Goal: Task Accomplishment & Management: Complete application form

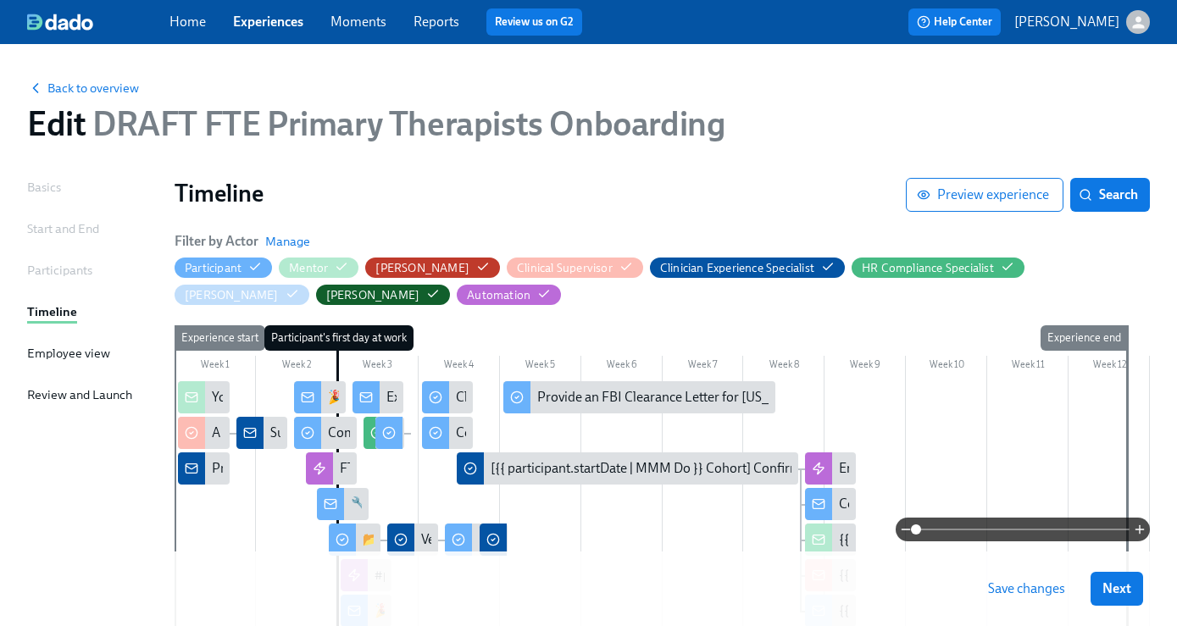
scroll to position [263, 0]
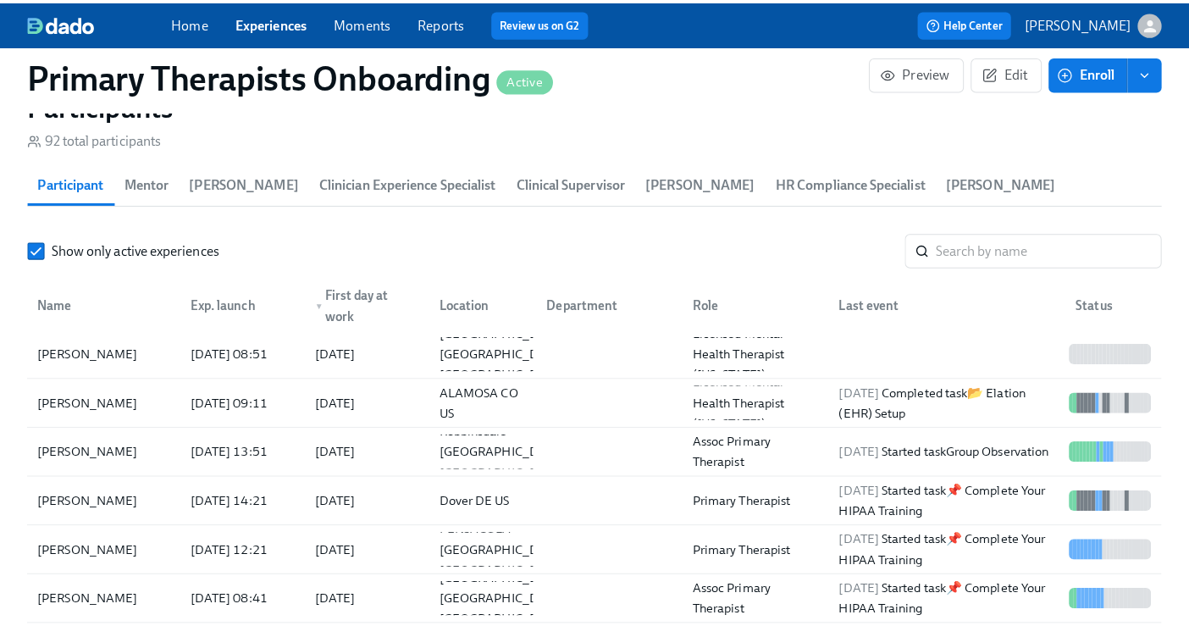
scroll to position [1745, 0]
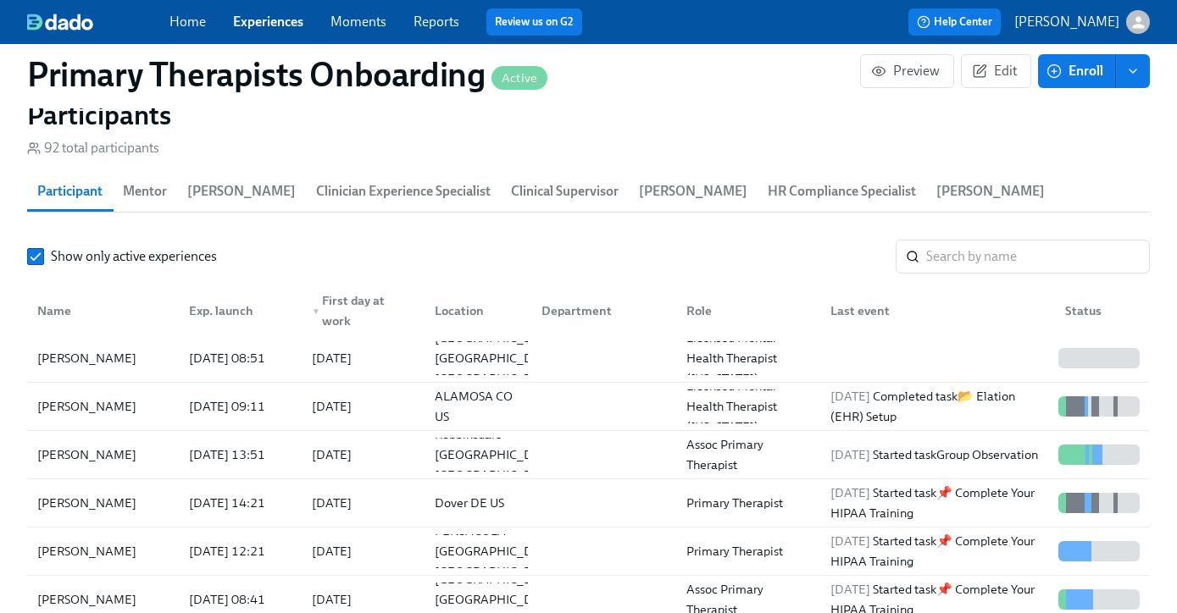
click at [1007, 233] on section "Participants 92 total participants Participant Mentor Meg Dawson Clinician Expe…" at bounding box center [588, 404] width 1122 height 612
click at [990, 251] on input "search" at bounding box center [1038, 257] width 224 height 34
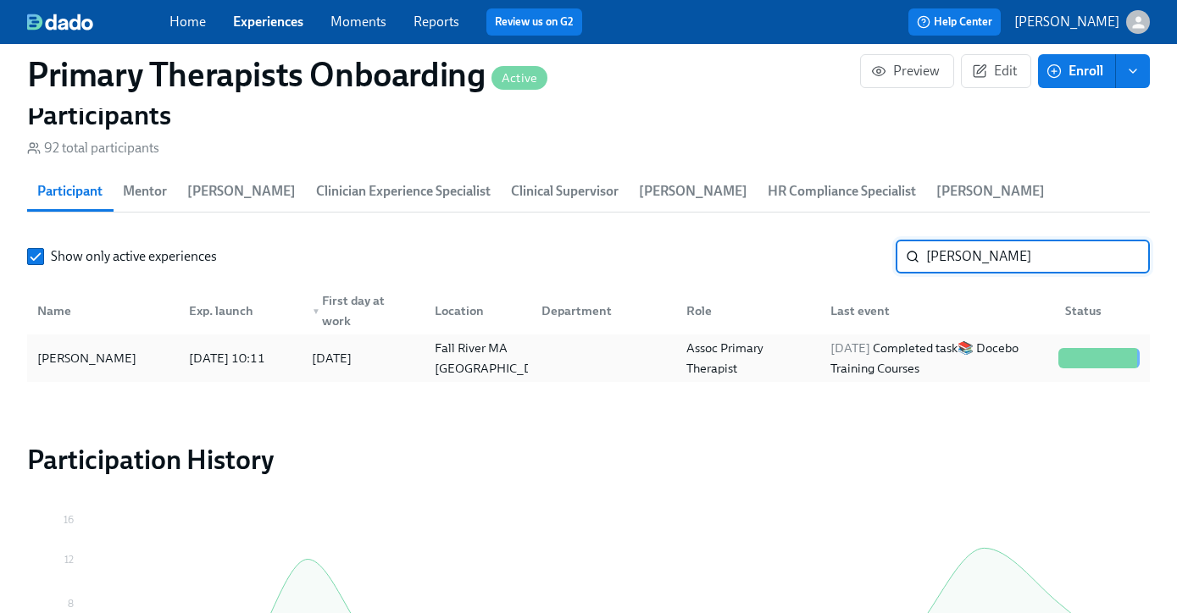
type input "ashley ree"
click at [99, 352] on div "Ashley Reeves" at bounding box center [86, 358] width 113 height 20
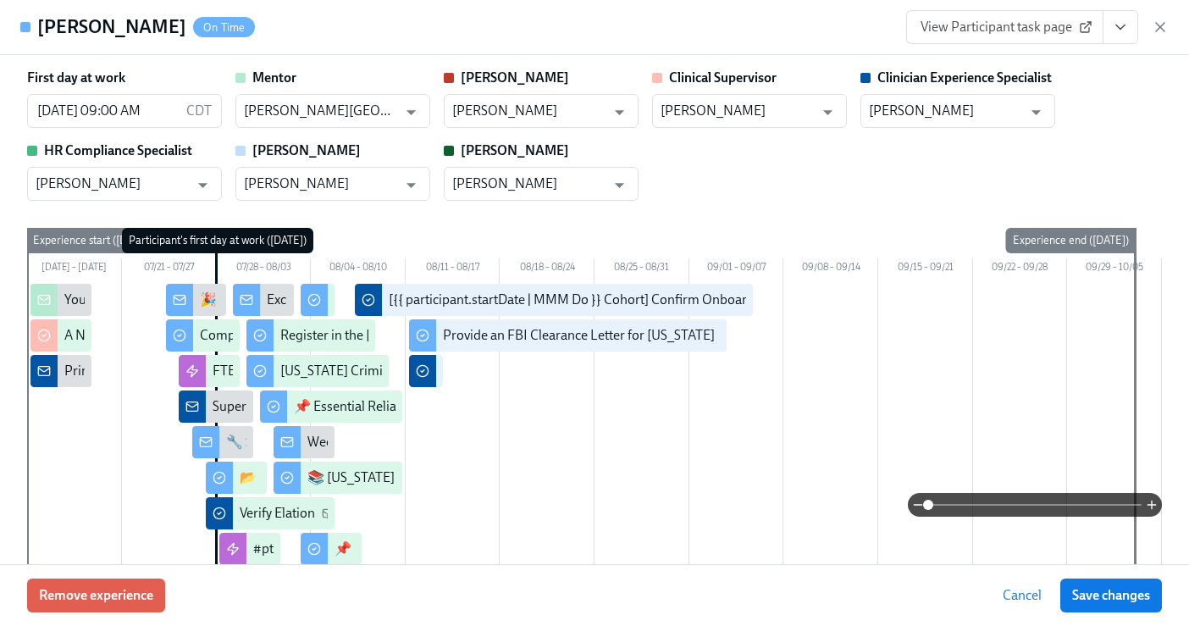
click at [1137, 34] on button "View task page" at bounding box center [1121, 27] width 36 height 34
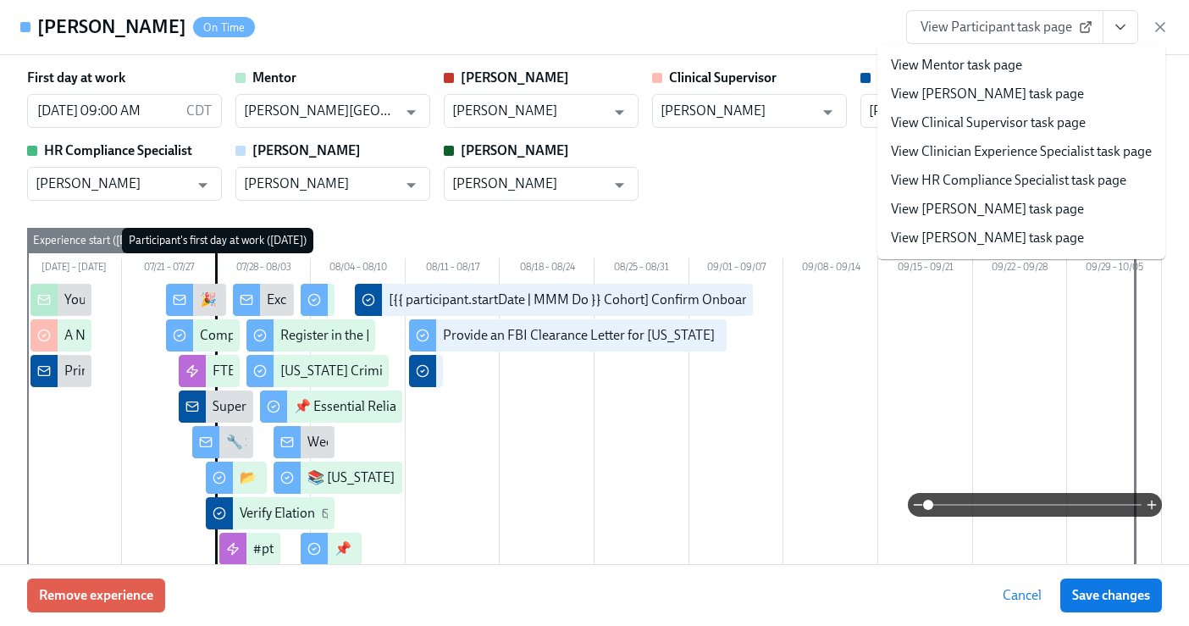
click at [976, 154] on link "View Clinician Experience Specialist task page" at bounding box center [1021, 151] width 261 height 19
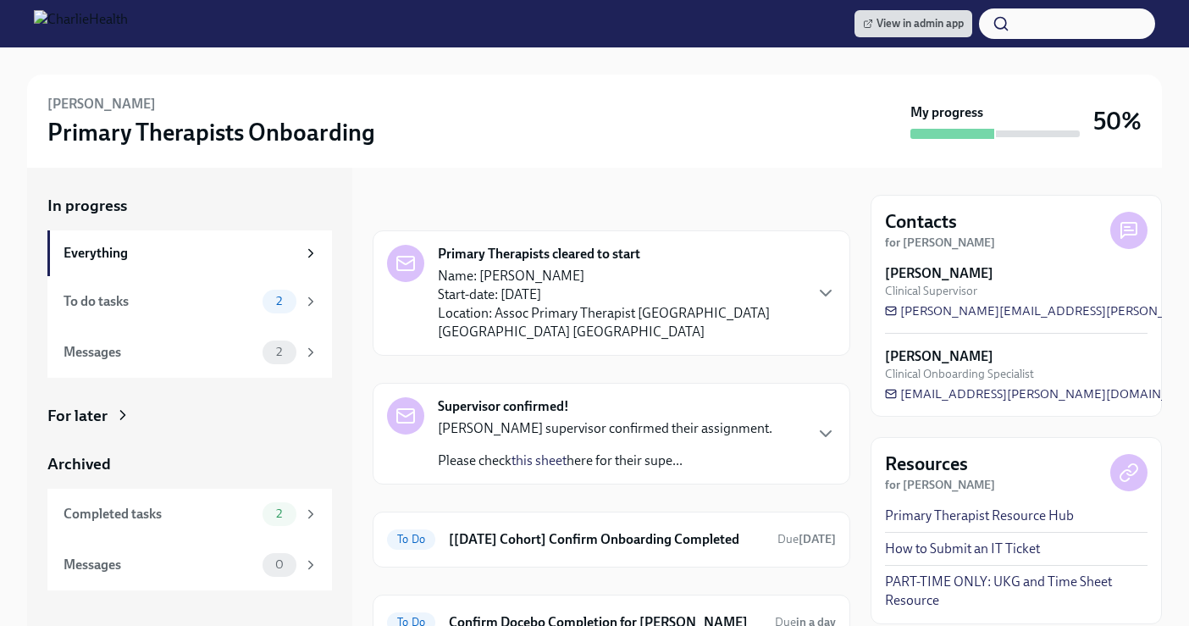
scroll to position [59, 0]
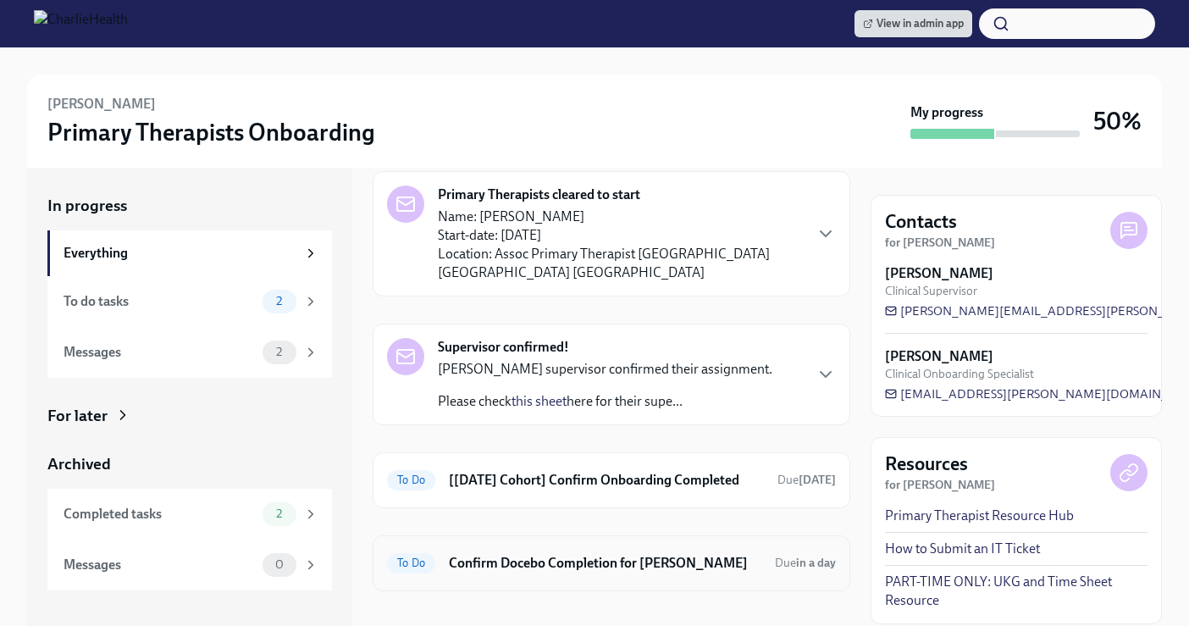
click at [649, 554] on h6 "Confirm Docebo Completion for Ashley Reeves" at bounding box center [605, 563] width 313 height 19
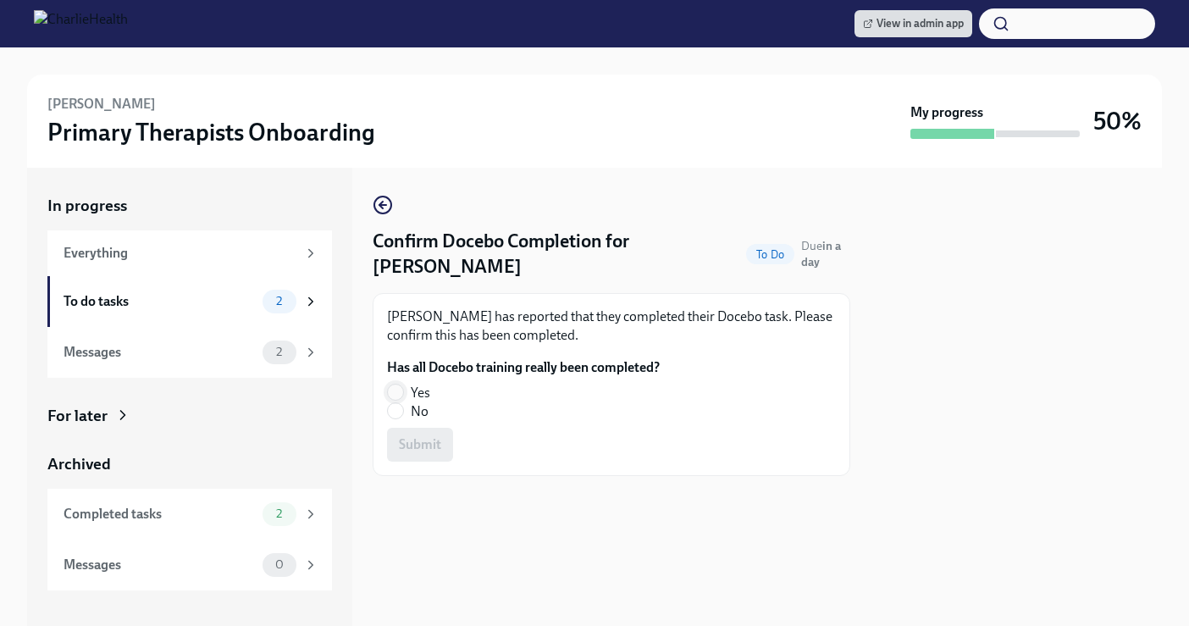
click at [400, 390] on input "Yes" at bounding box center [395, 392] width 15 height 15
radio input "true"
click at [445, 460] on button "Submit" at bounding box center [420, 445] width 66 height 34
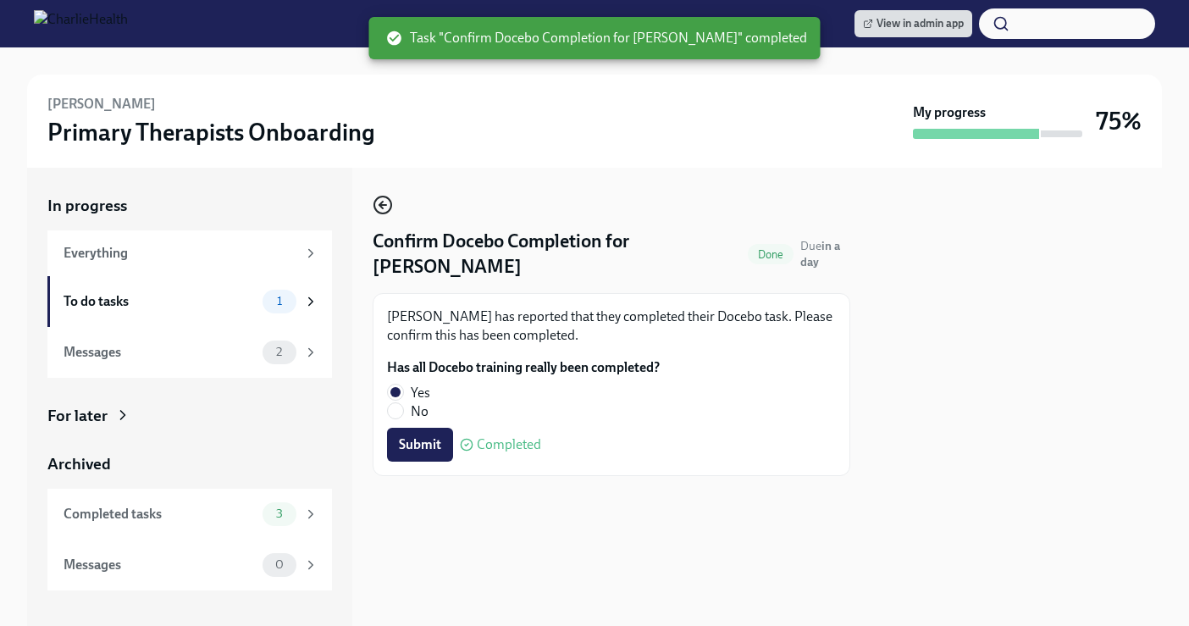
click at [382, 205] on icon "button" at bounding box center [382, 205] width 7 height 0
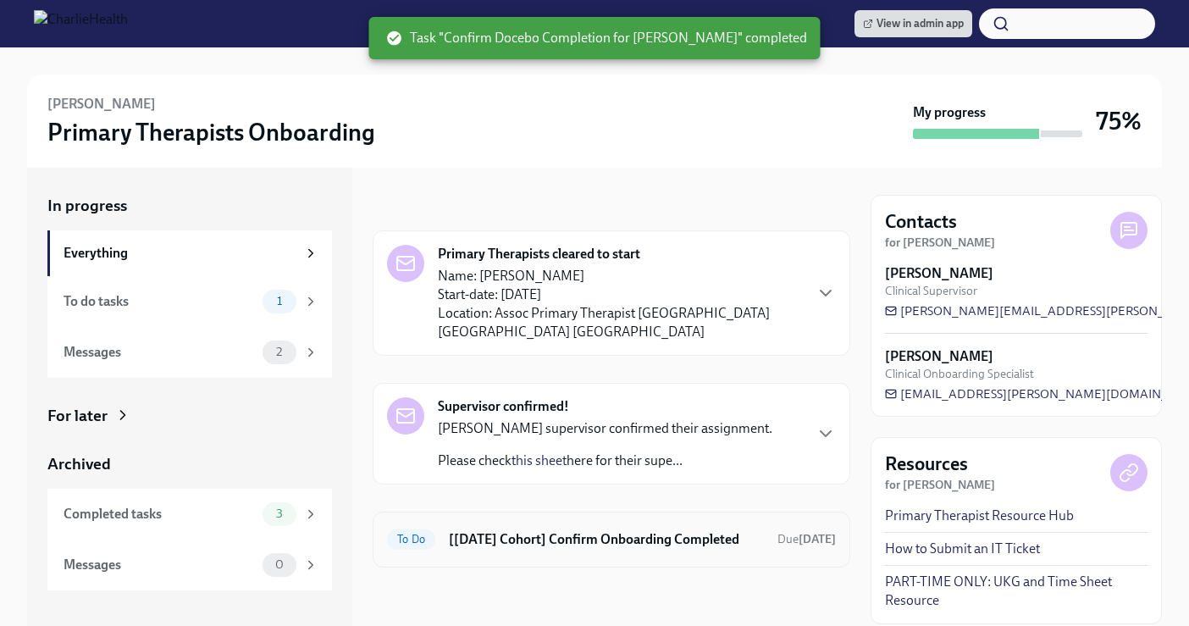
click at [540, 530] on h6 "[Jul 28th Cohort] Confirm Onboarding Completed" at bounding box center [606, 539] width 315 height 19
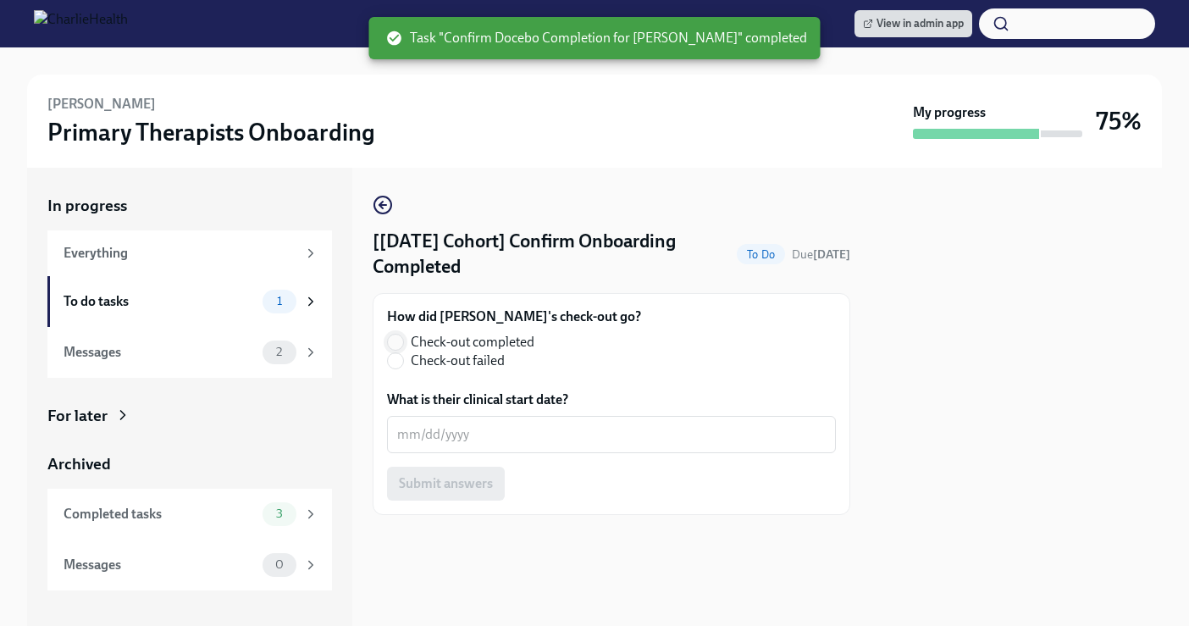
click at [399, 335] on input "Check-out completed" at bounding box center [395, 342] width 15 height 15
radio input "true"
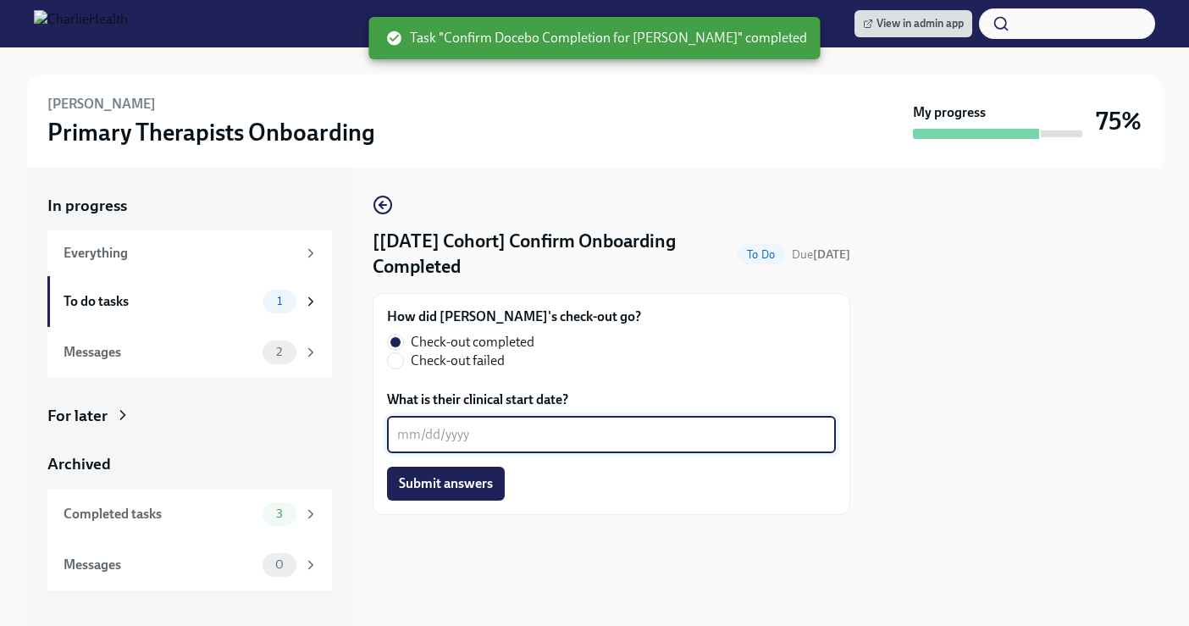
click at [493, 431] on textarea "What is their clinical start date?" at bounding box center [611, 434] width 429 height 20
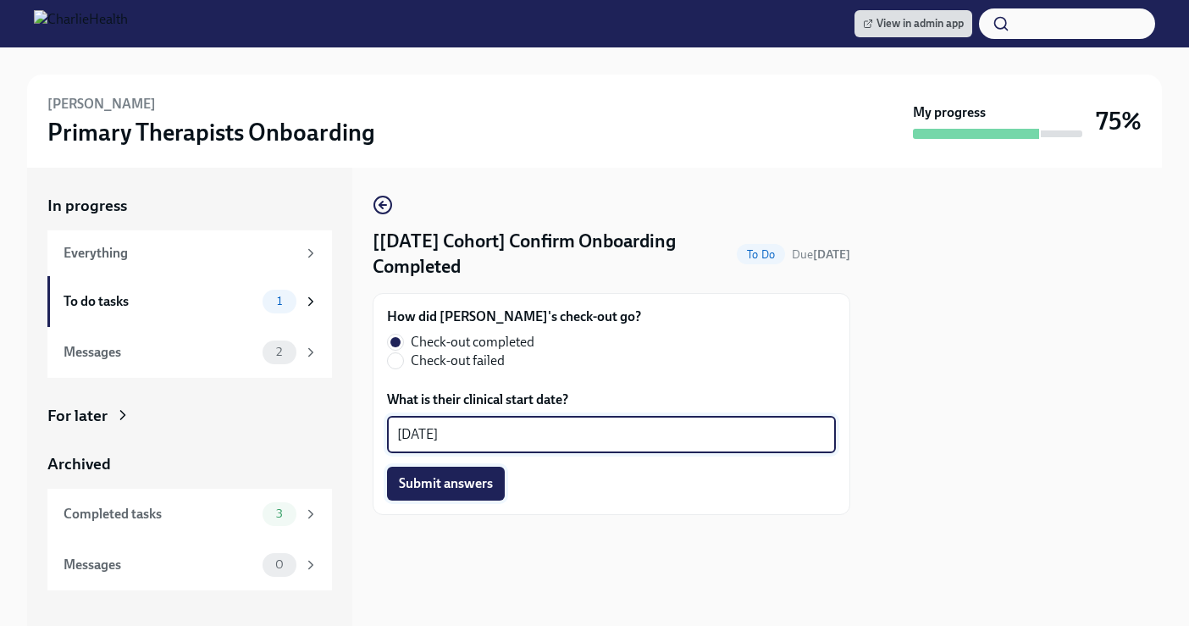
type textarea "08/12/2025"
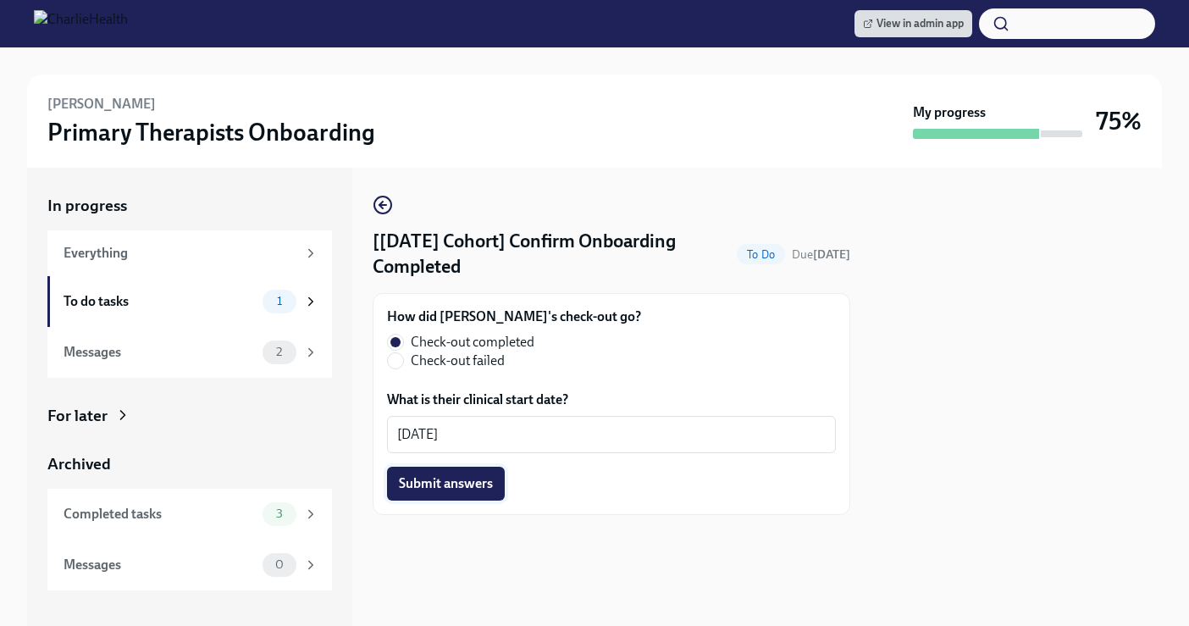
click at [431, 493] on button "Submit answers" at bounding box center [446, 484] width 118 height 34
